Goal: Browse casually: Explore the website without a specific task or goal

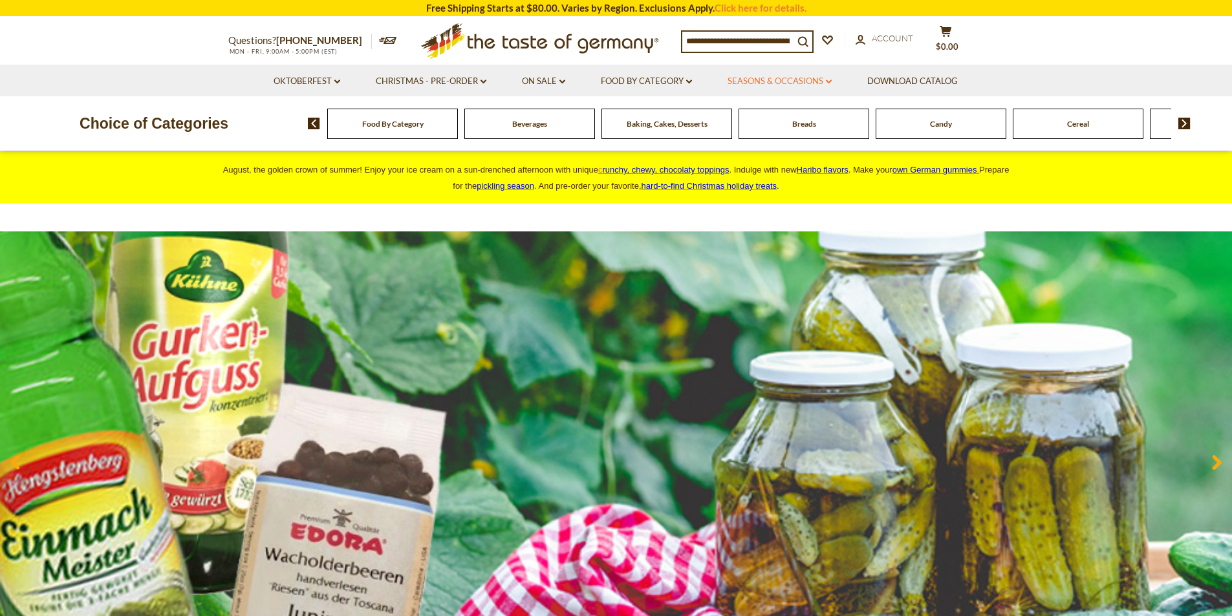
click at [800, 81] on link "Seasons & Occasions dropdown_arrow" at bounding box center [779, 81] width 104 height 14
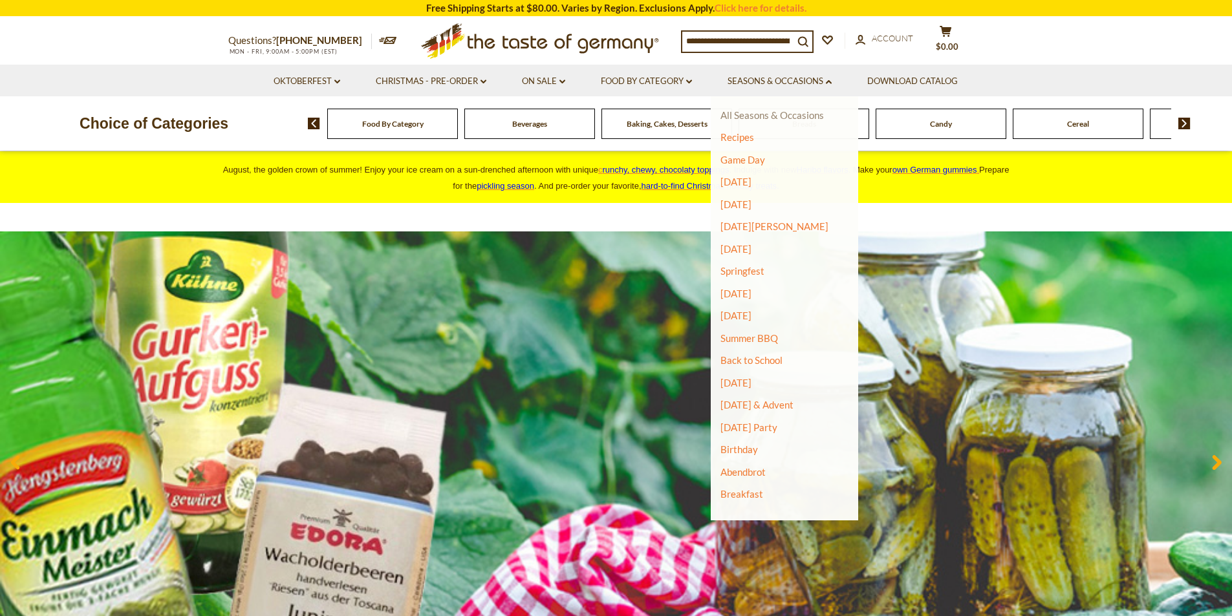
click at [814, 115] on link "All Seasons & Occasions" at bounding box center [771, 115] width 103 height 12
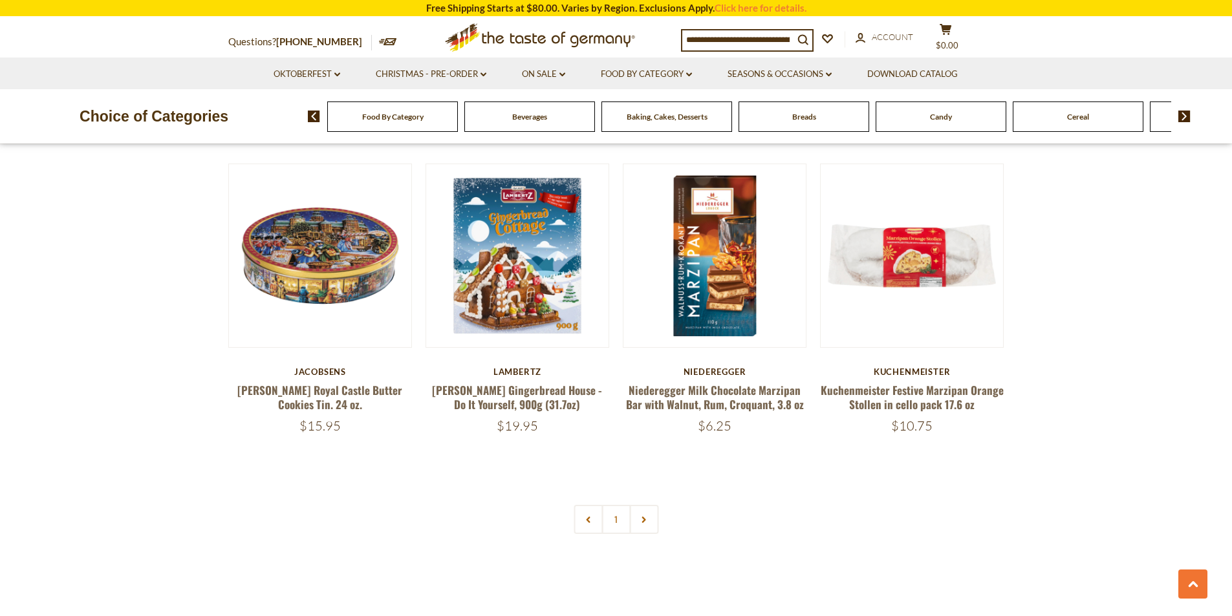
scroll to position [776, 0]
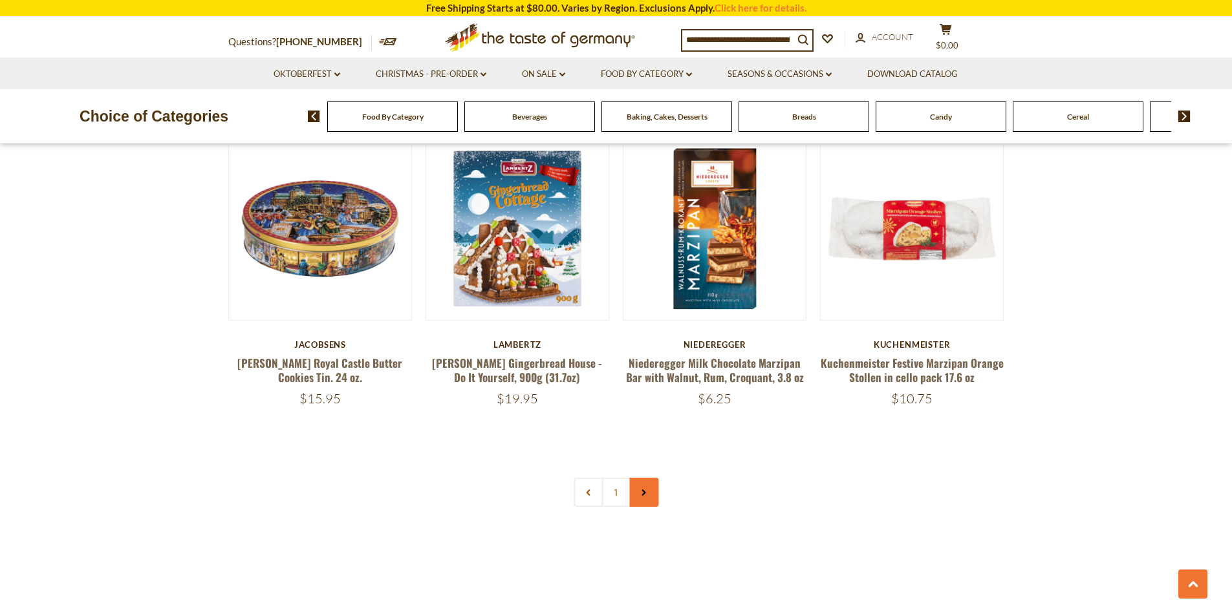
click at [646, 496] on icon at bounding box center [644, 492] width 8 height 6
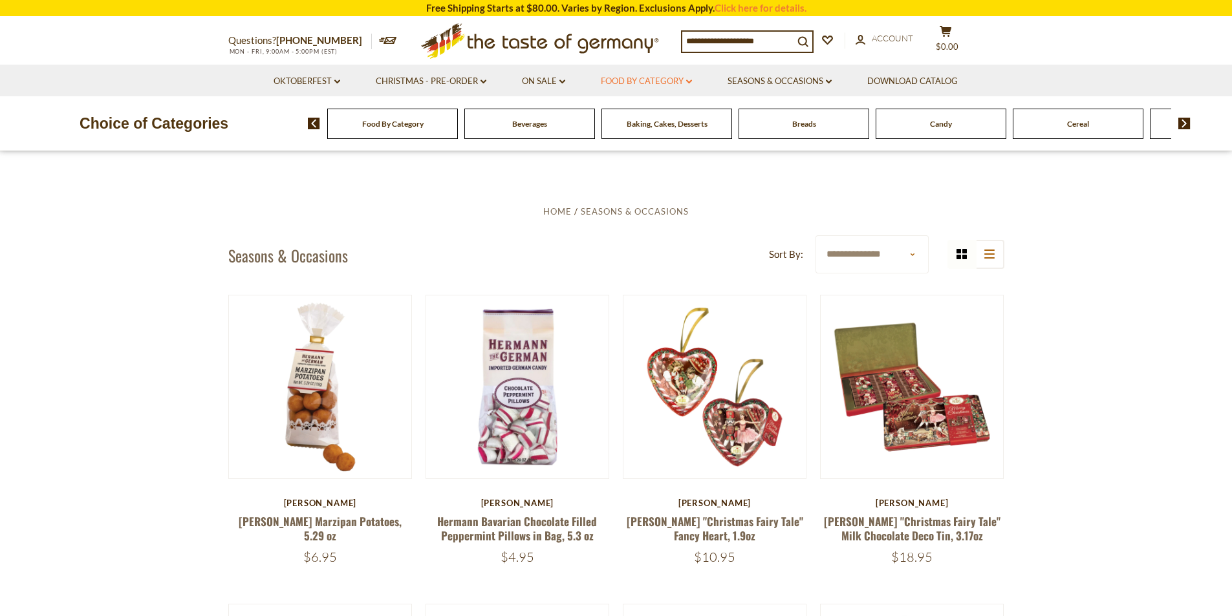
click at [686, 82] on link "Food By Category dropdown_arrow" at bounding box center [646, 81] width 91 height 14
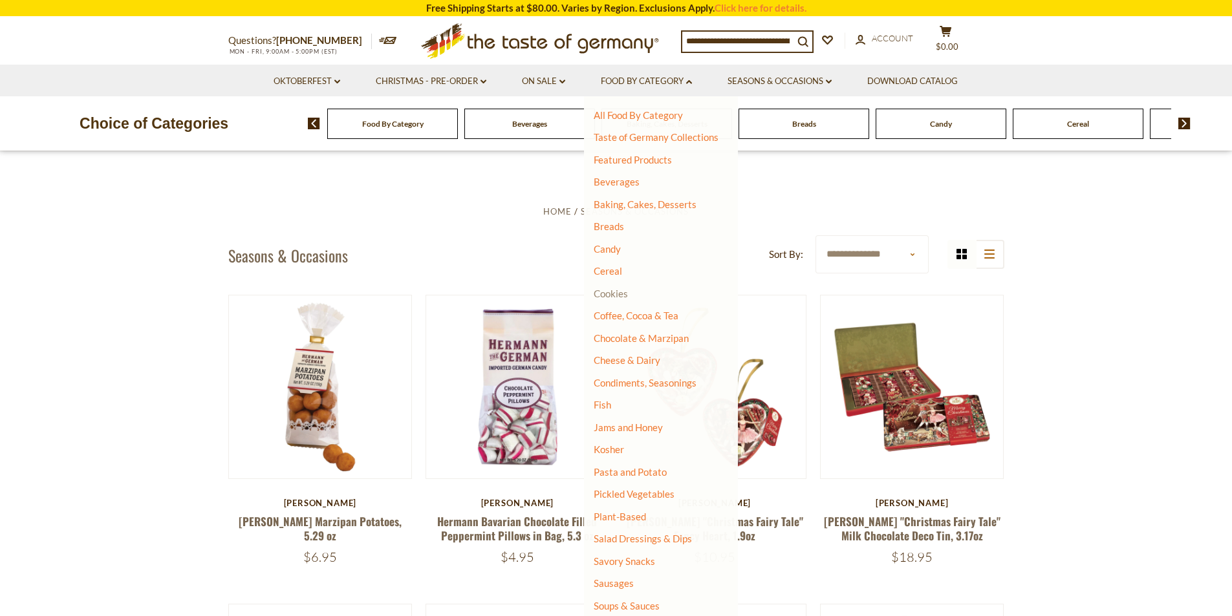
click at [616, 297] on link "Cookies" at bounding box center [611, 294] width 34 height 12
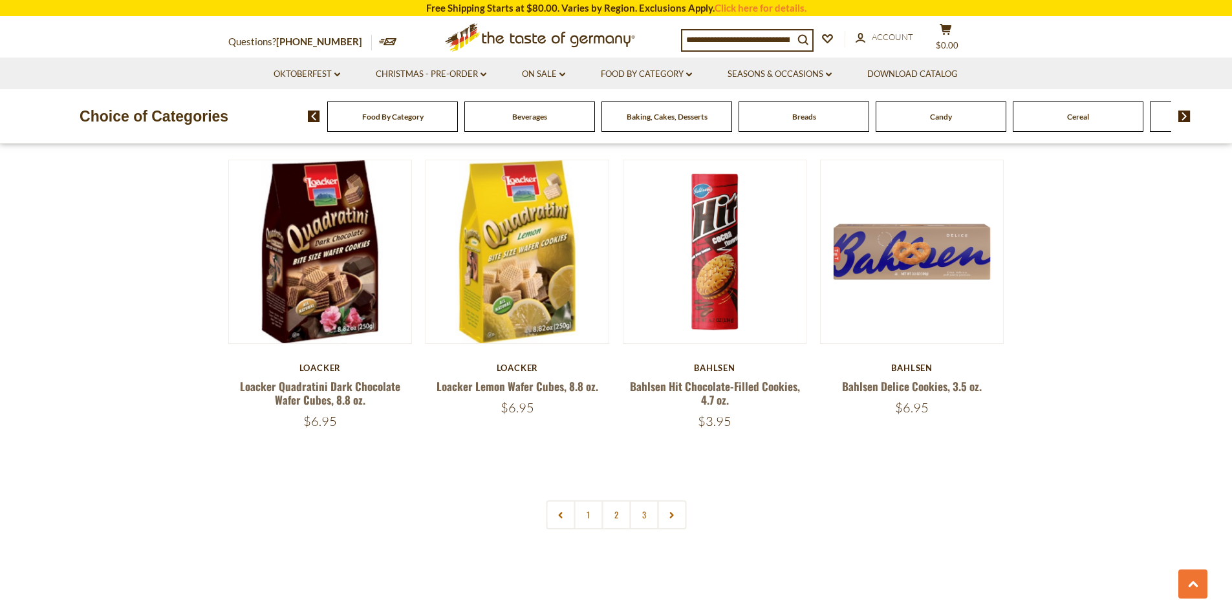
scroll to position [2974, 0]
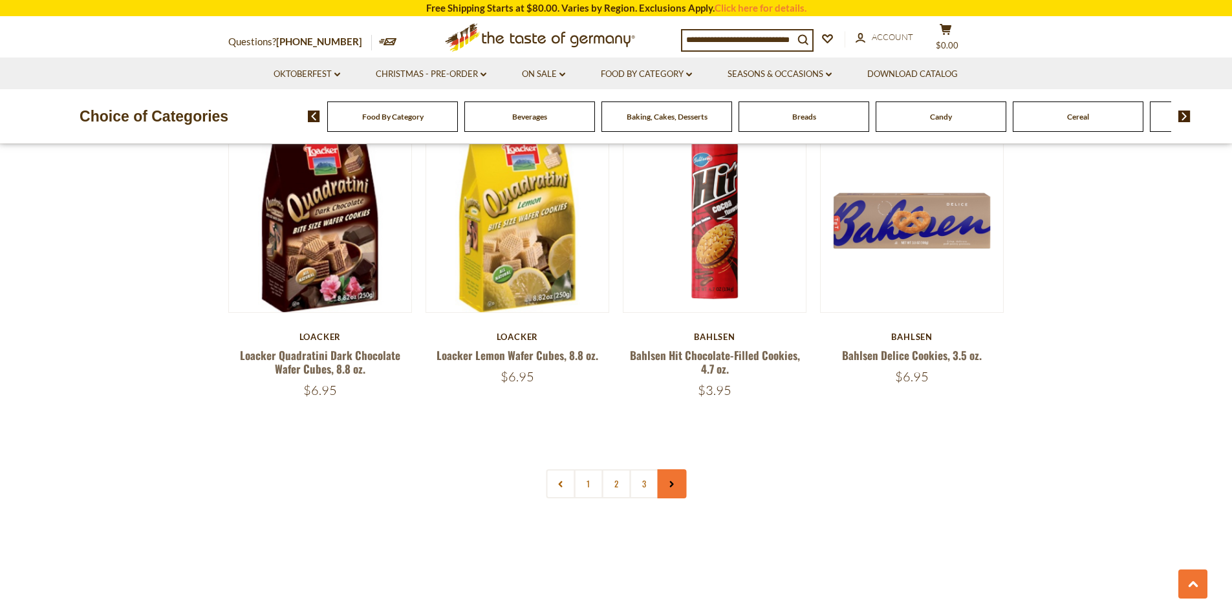
click at [684, 498] on link at bounding box center [671, 483] width 29 height 29
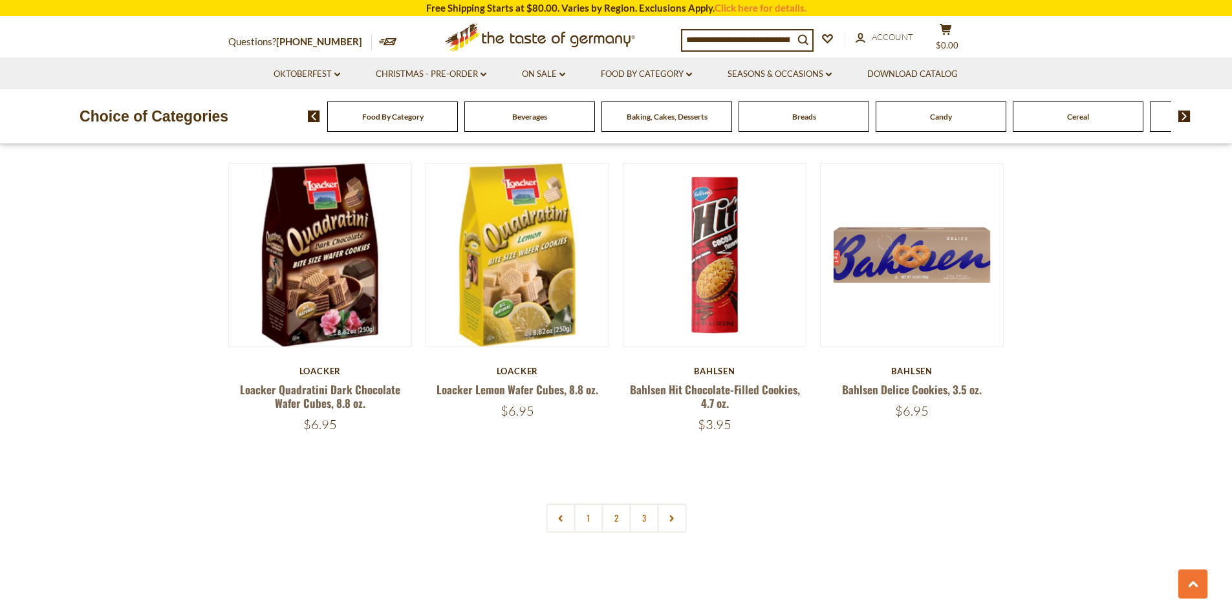
scroll to position [2974, 0]
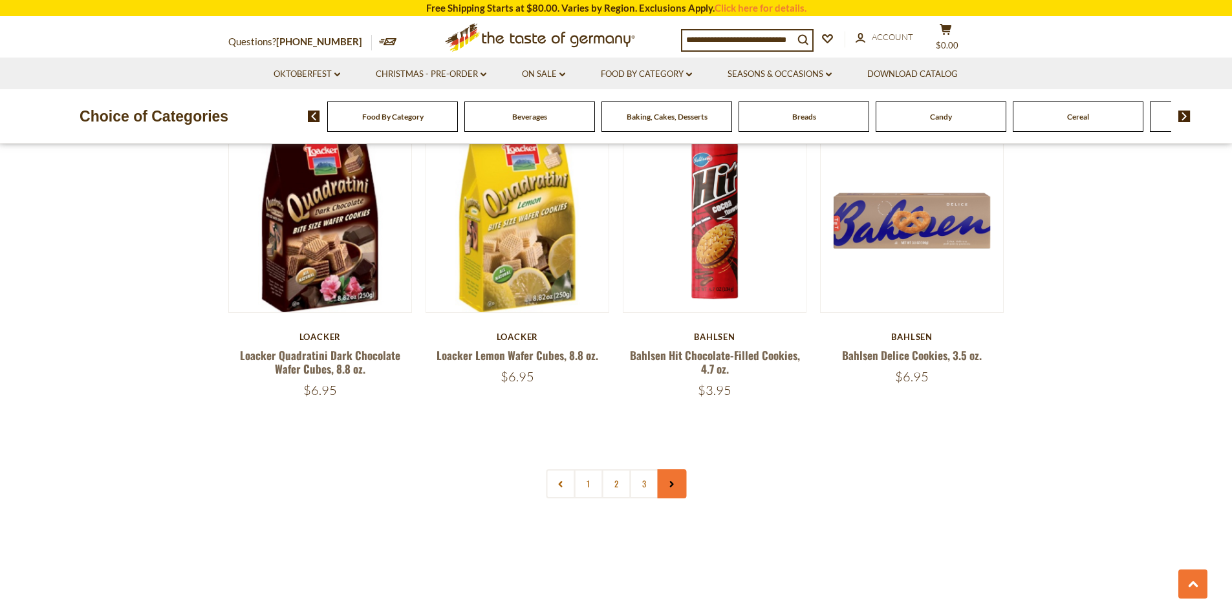
click at [677, 498] on link at bounding box center [671, 483] width 29 height 29
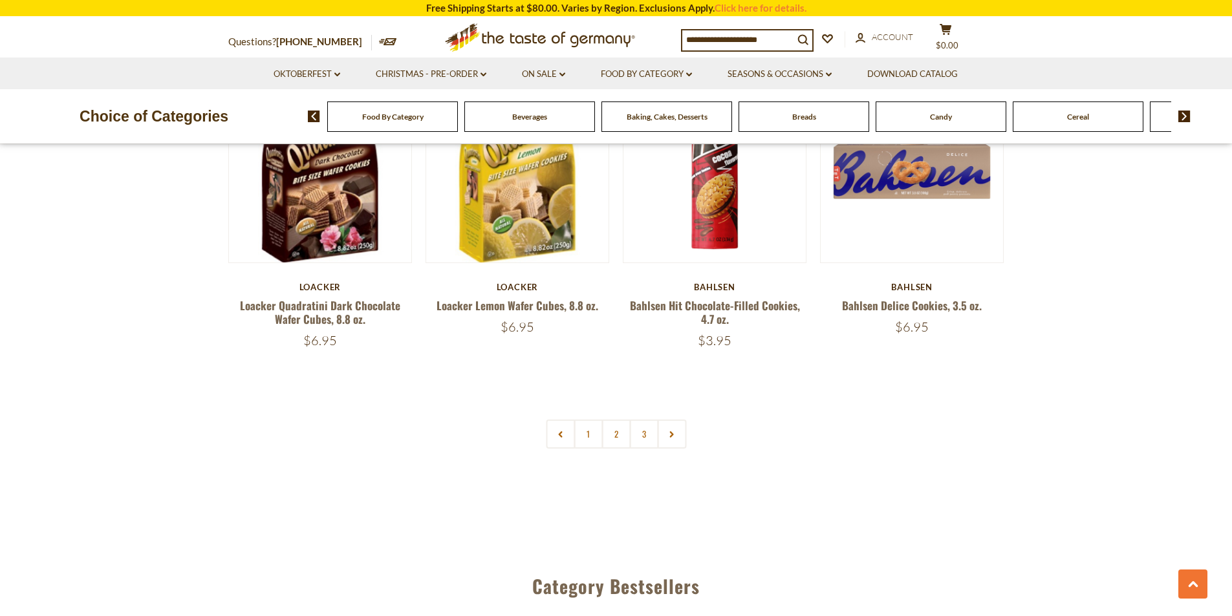
scroll to position [3039, 0]
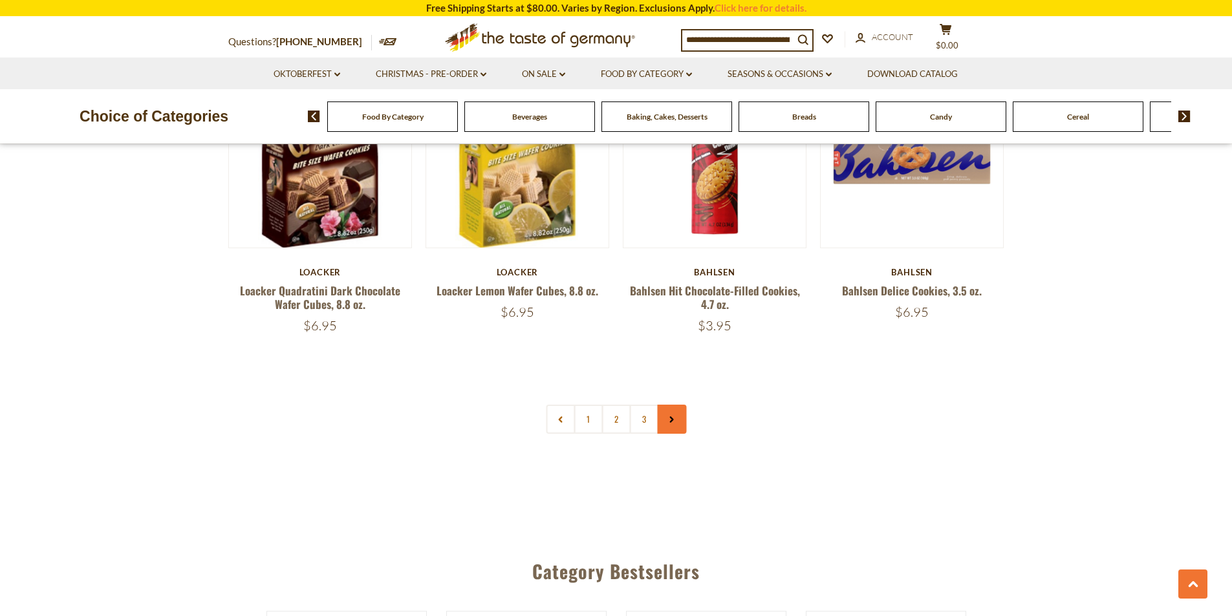
click at [678, 434] on link at bounding box center [671, 419] width 29 height 29
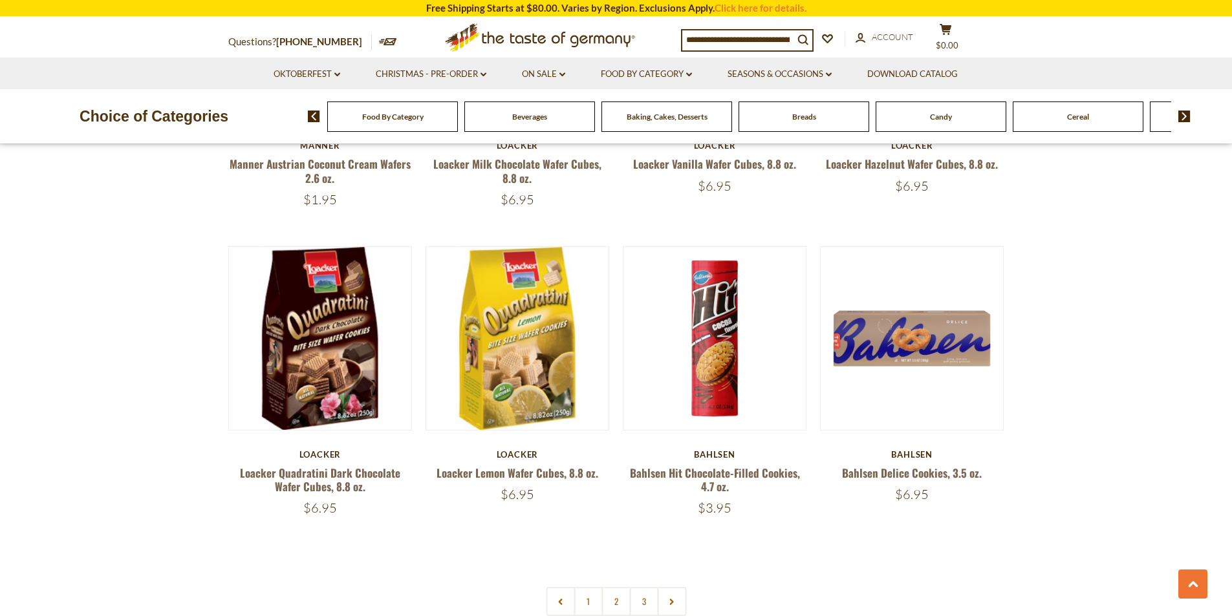
scroll to position [2845, 0]
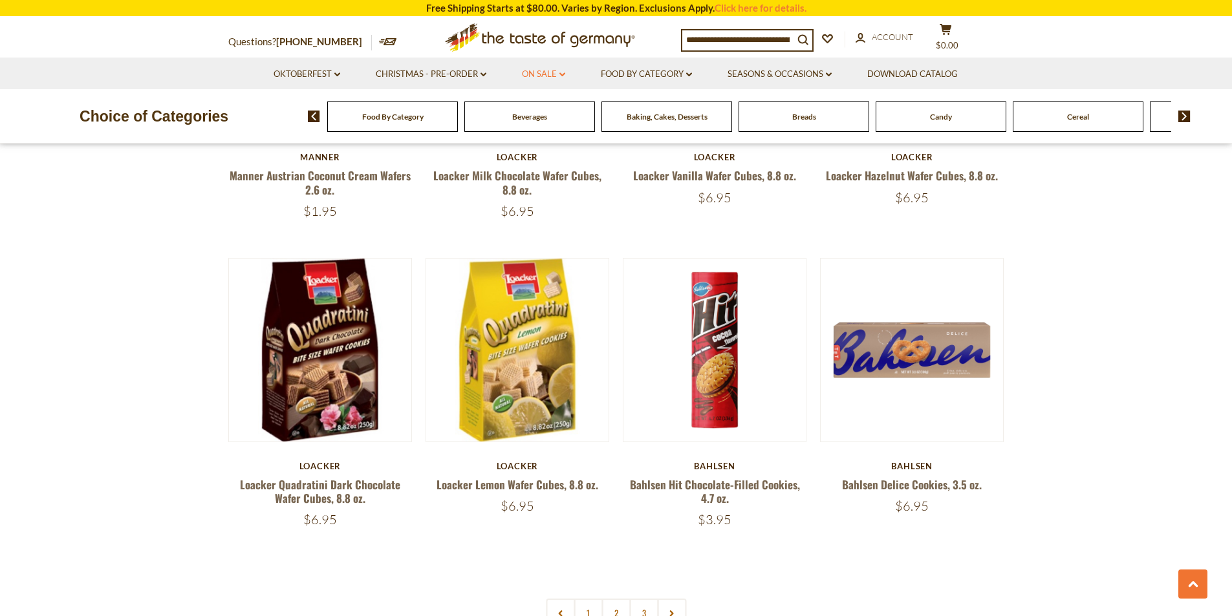
click at [535, 74] on link "On Sale dropdown_arrow" at bounding box center [543, 74] width 43 height 14
click at [534, 107] on link "All On Sale" at bounding box center [538, 108] width 47 height 12
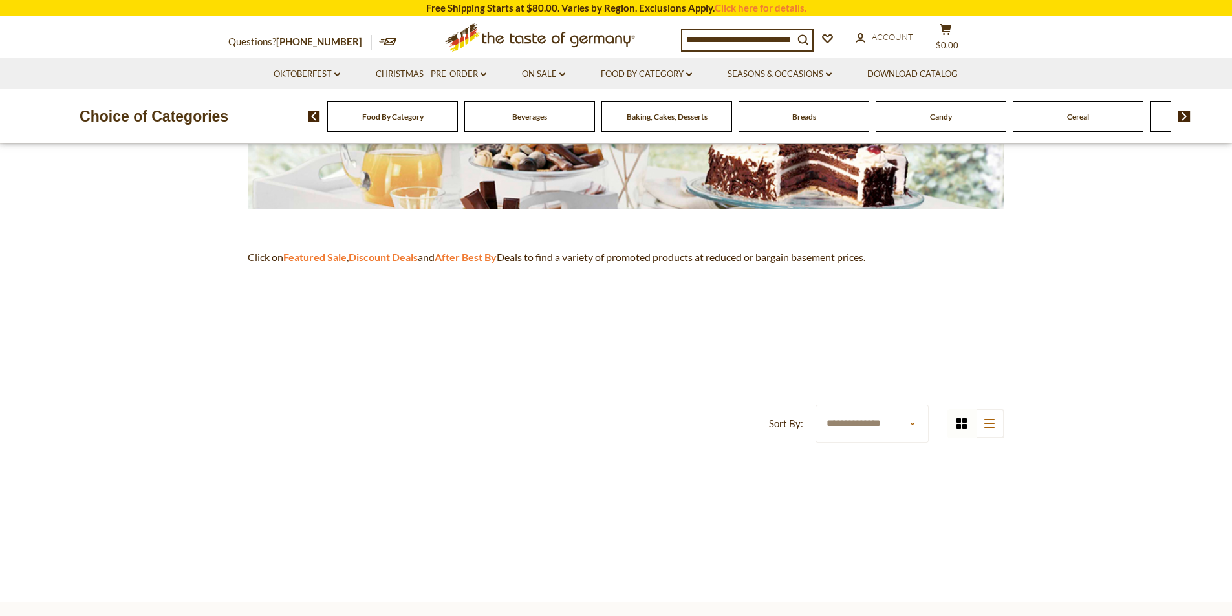
scroll to position [259, 0]
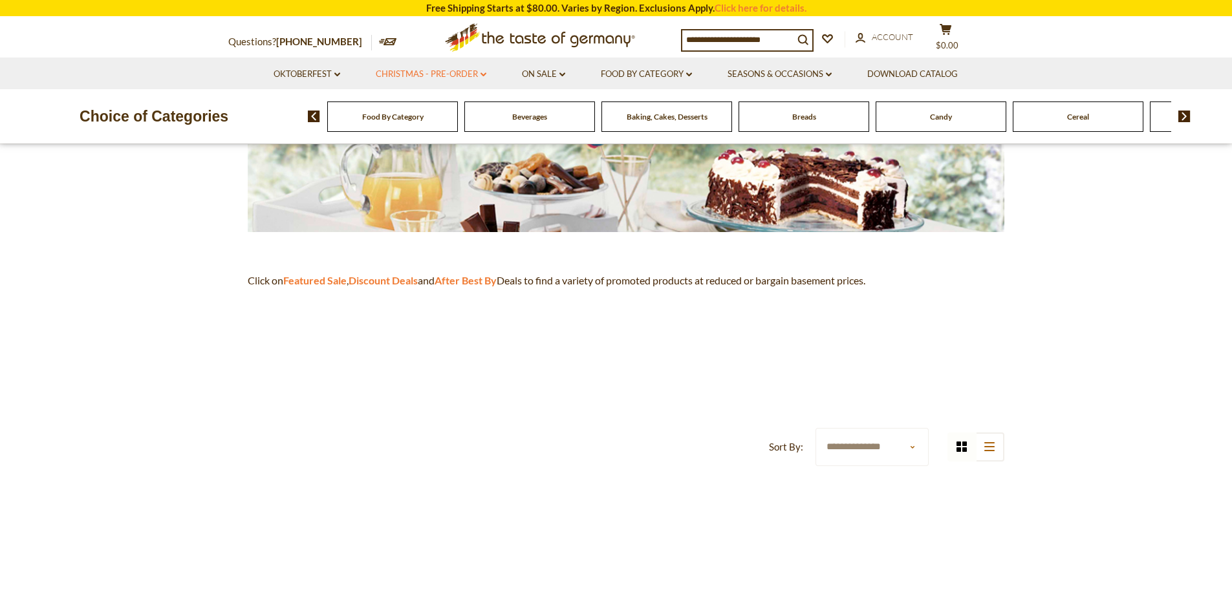
click at [466, 77] on link "Christmas - PRE-ORDER dropdown_arrow" at bounding box center [431, 74] width 111 height 14
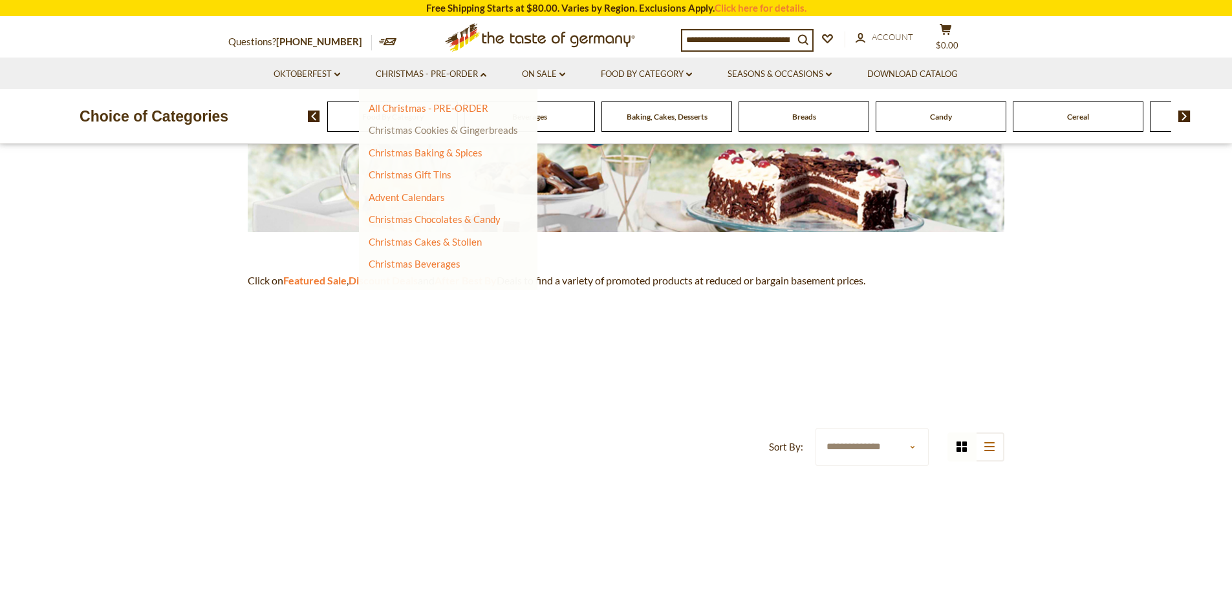
click at [453, 134] on link "Christmas Cookies & Gingerbreads" at bounding box center [443, 130] width 149 height 12
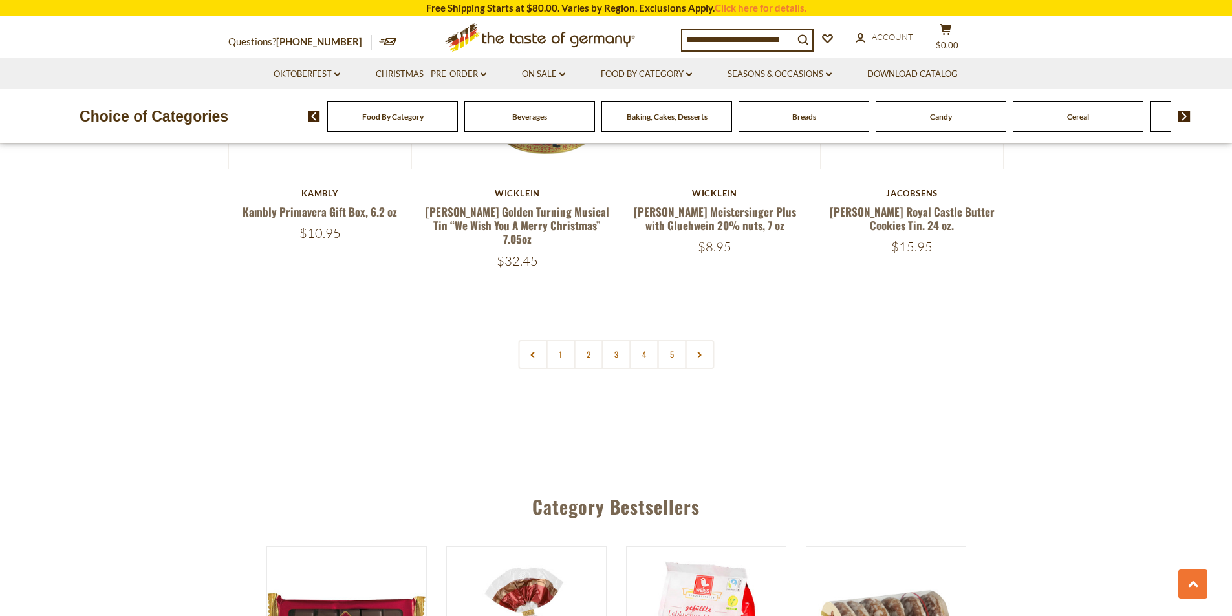
scroll to position [3168, 0]
